Goal: Find contact information: Find contact information

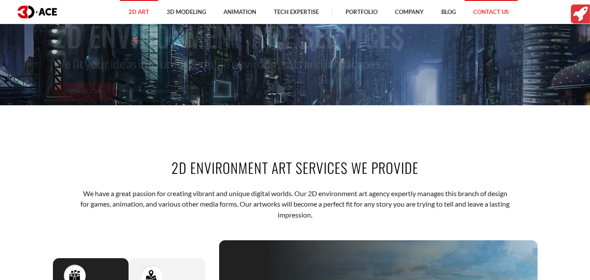
scroll to position [175, 0]
click at [497, 17] on link "Contact Us" at bounding box center [490, 12] width 53 height 24
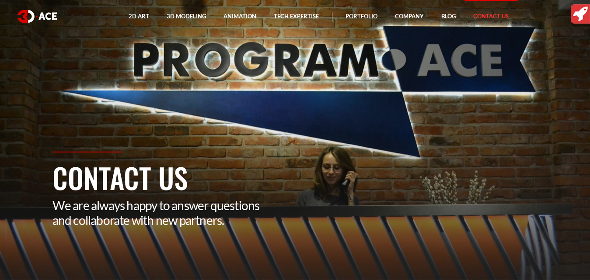
click at [340, 103] on section "Contact Us We are always happy to answer questions and collaborate with new par…" at bounding box center [295, 140] width 590 height 280
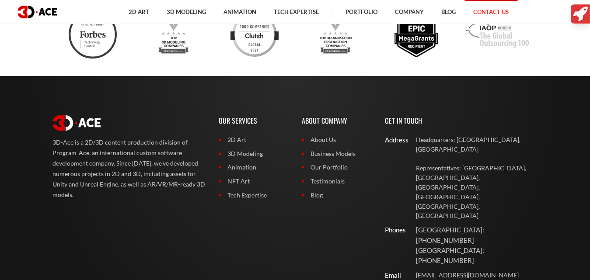
scroll to position [756, 0]
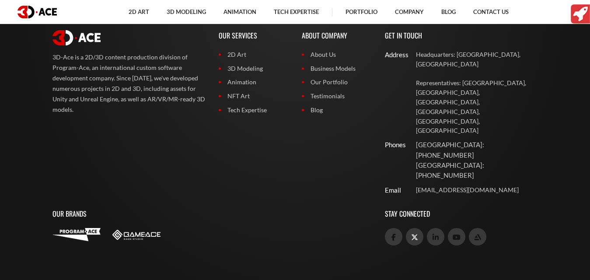
click at [416, 234] on icon at bounding box center [414, 237] width 7 height 7
click at [395, 234] on icon at bounding box center [393, 237] width 4 height 7
click at [432, 228] on link at bounding box center [435, 236] width 17 height 17
click at [453, 228] on link at bounding box center [456, 236] width 17 height 17
click at [476, 234] on icon at bounding box center [477, 237] width 7 height 7
